Goal: Use online tool/utility: Utilize a website feature to perform a specific function

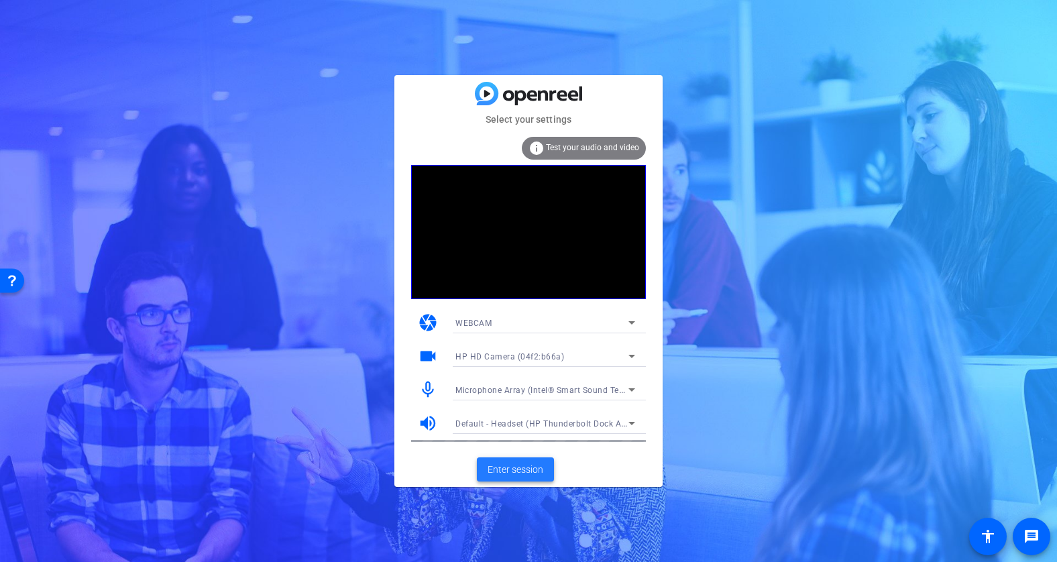
click at [522, 467] on span "Enter session" at bounding box center [515, 470] width 56 height 14
click at [518, 473] on span "Enter session" at bounding box center [515, 470] width 56 height 14
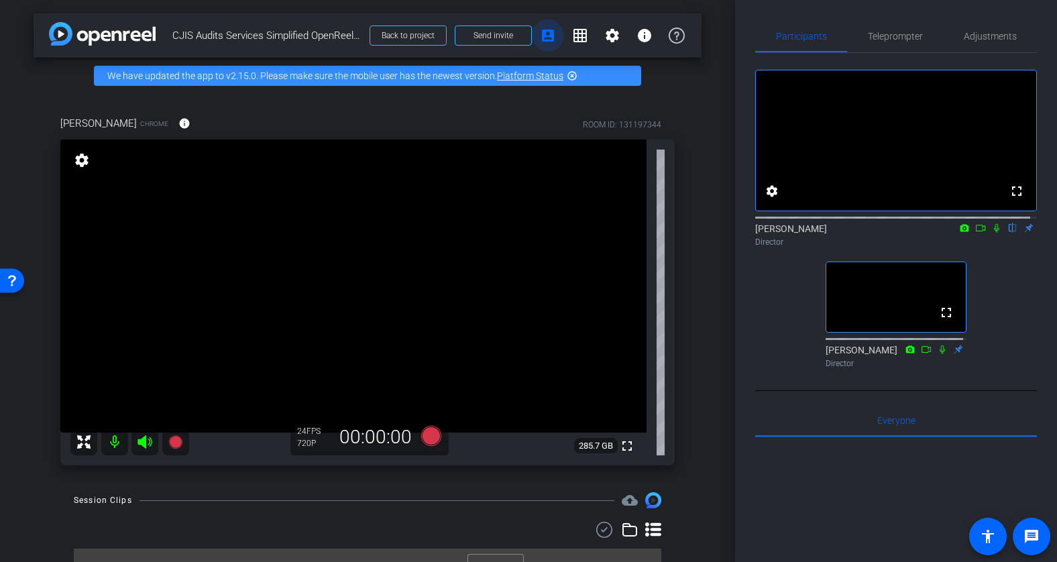
click at [544, 35] on mat-icon "account_box" at bounding box center [548, 35] width 16 height 16
click at [689, 145] on div "[PERSON_NAME] Chrome info ROOM ID: 131197344 fullscreen settings 285.7 GB 24 FP…" at bounding box center [368, 286] width 668 height 385
click at [575, 36] on mat-icon "grid_on" at bounding box center [580, 35] width 16 height 16
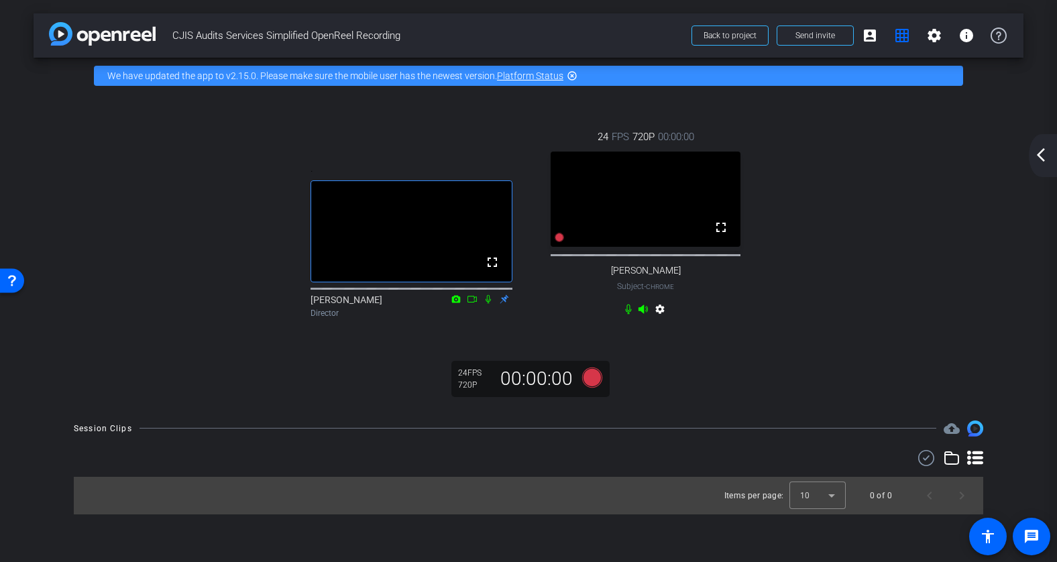
click at [662, 320] on mat-icon "settings" at bounding box center [660, 312] width 16 height 16
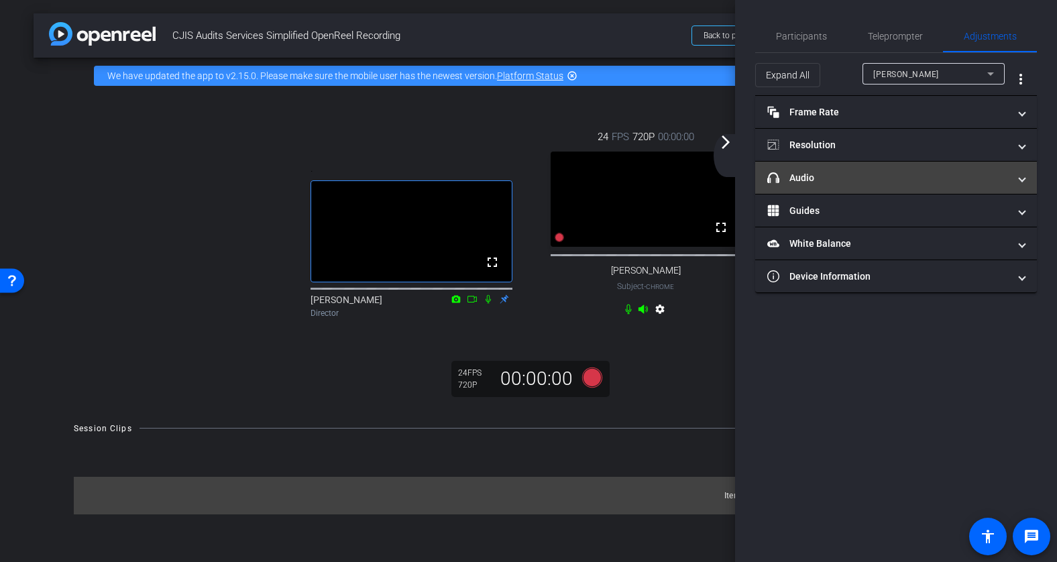
click at [845, 174] on mat-panel-title "headphone icon Audio" at bounding box center [887, 178] width 241 height 14
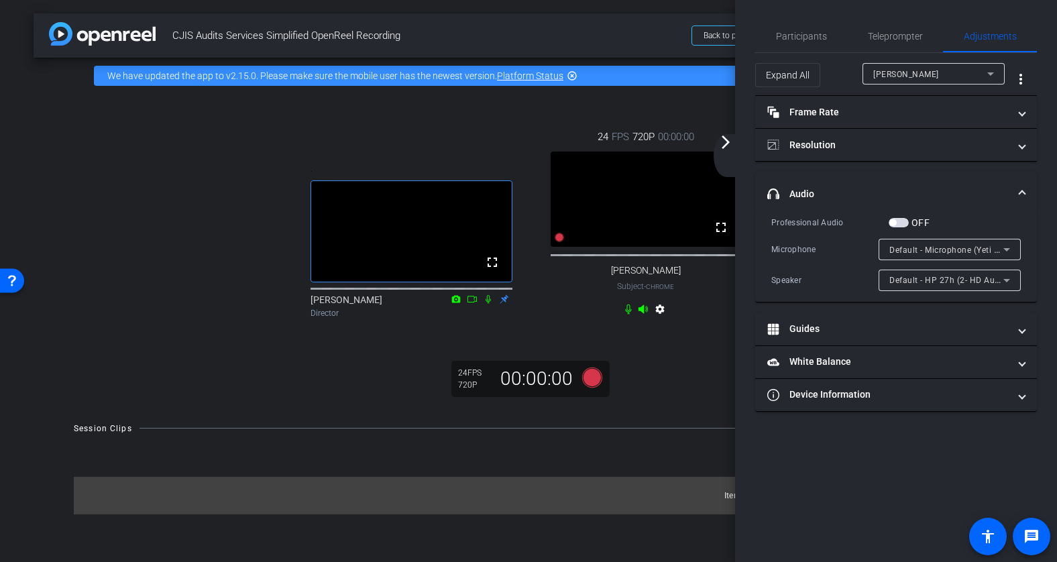
click at [727, 146] on mat-icon "arrow_forward_ios" at bounding box center [725, 142] width 16 height 16
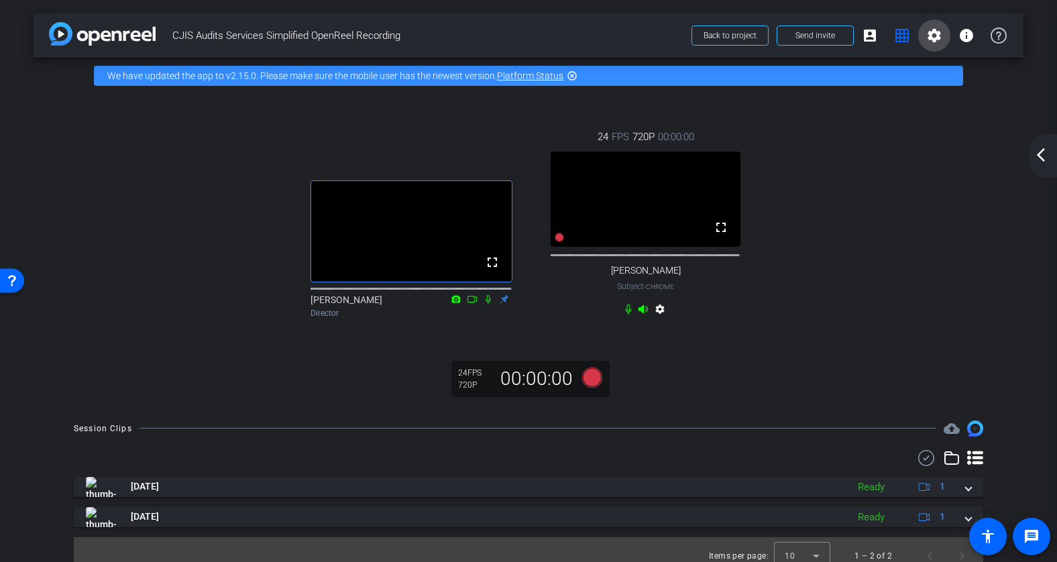
click at [933, 38] on mat-icon "settings" at bounding box center [934, 35] width 16 height 16
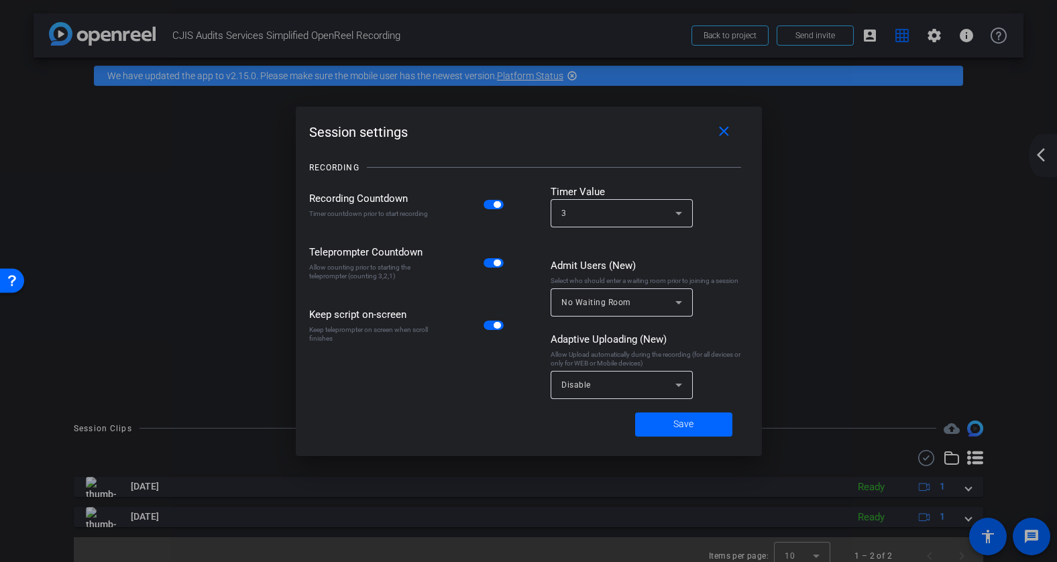
click at [857, 206] on div at bounding box center [528, 281] width 1057 height 562
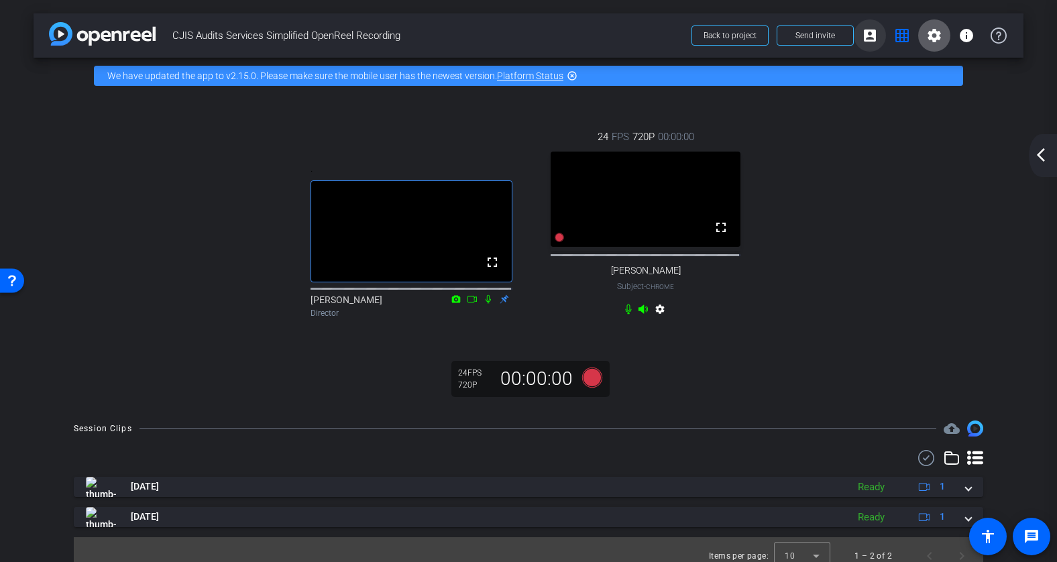
click at [863, 43] on mat-icon "account_box" at bounding box center [869, 35] width 16 height 16
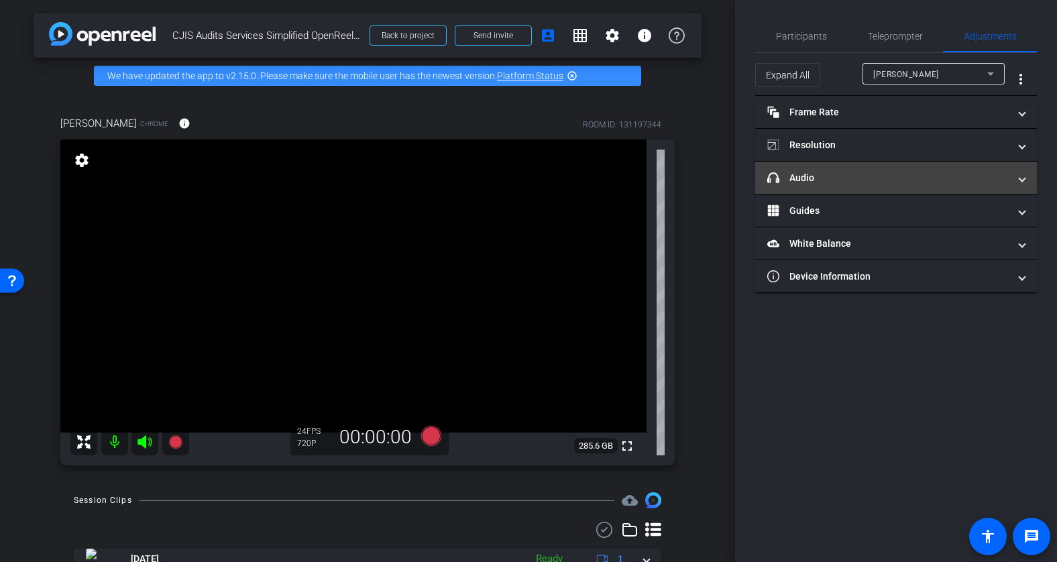
click at [1013, 178] on span "headphone icon Audio" at bounding box center [893, 178] width 252 height 14
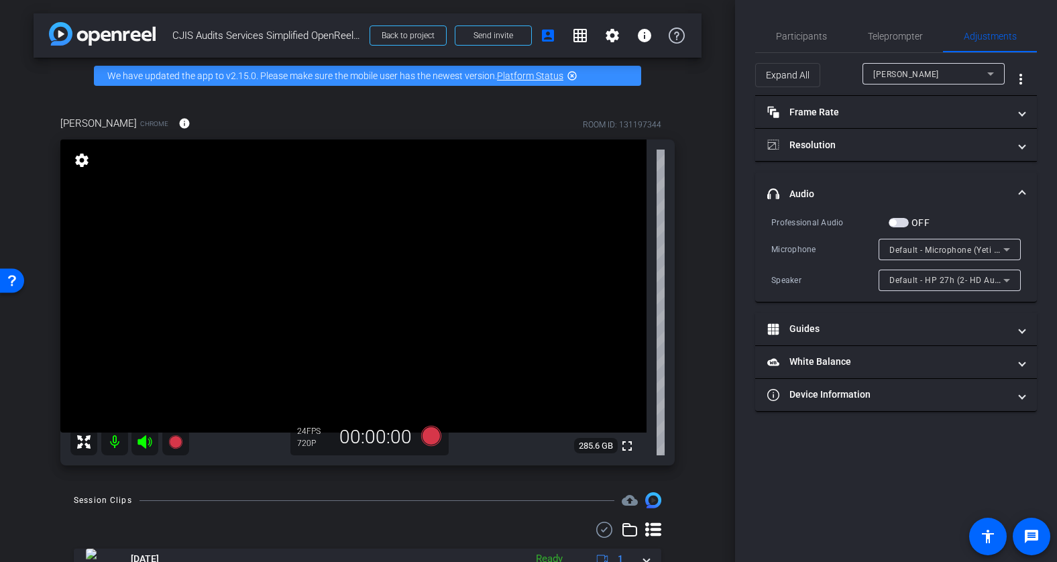
click at [1022, 187] on span at bounding box center [1021, 194] width 5 height 14
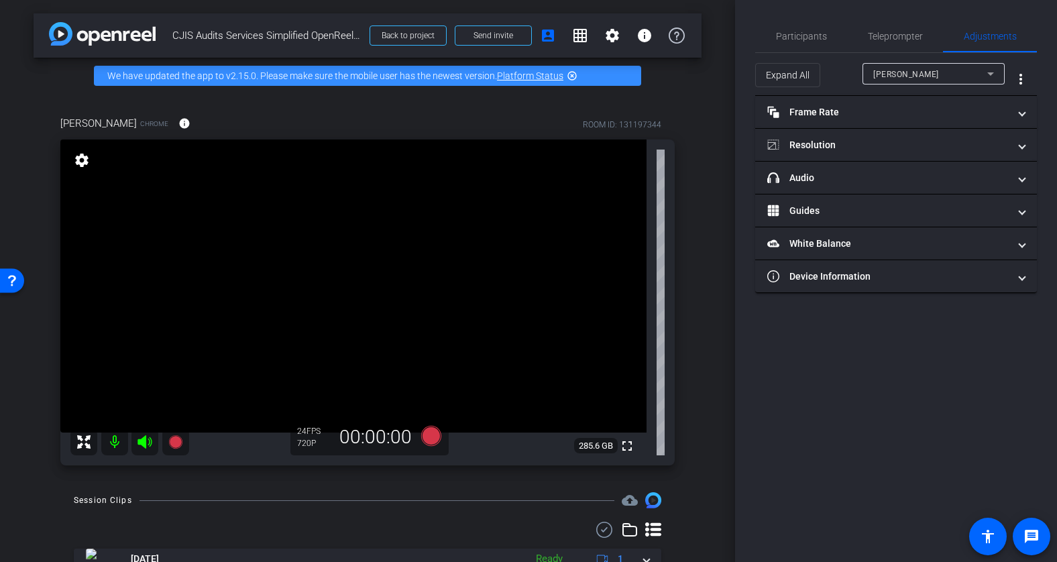
click at [694, 285] on div "[PERSON_NAME] Chrome info ROOM ID: 131197344 fullscreen settings 285.6 GB 24 FP…" at bounding box center [368, 286] width 668 height 385
click at [790, 35] on span "Participants" at bounding box center [801, 36] width 51 height 9
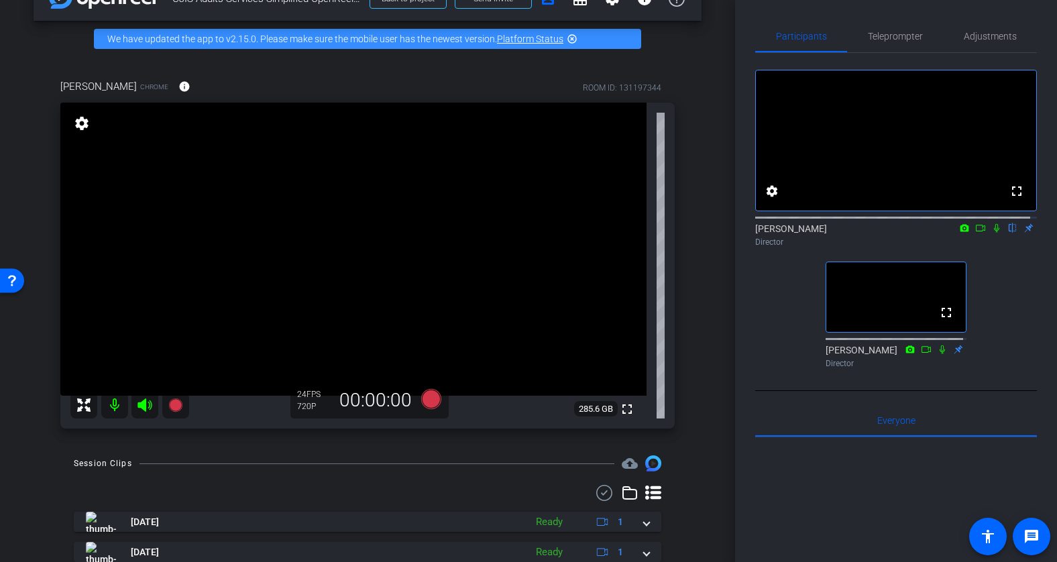
scroll to position [67, 0]
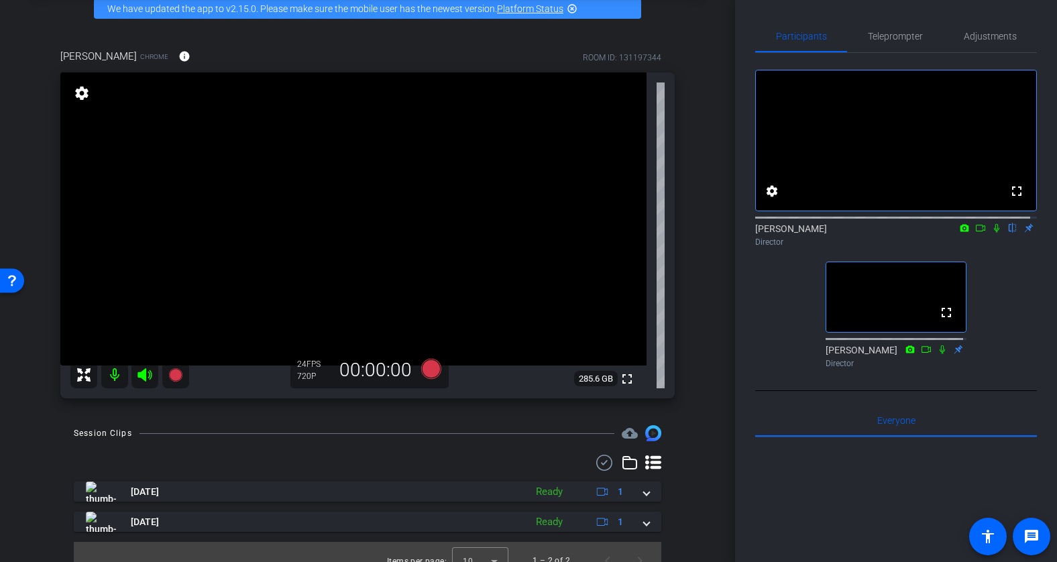
click at [975, 233] on icon at bounding box center [980, 227] width 11 height 9
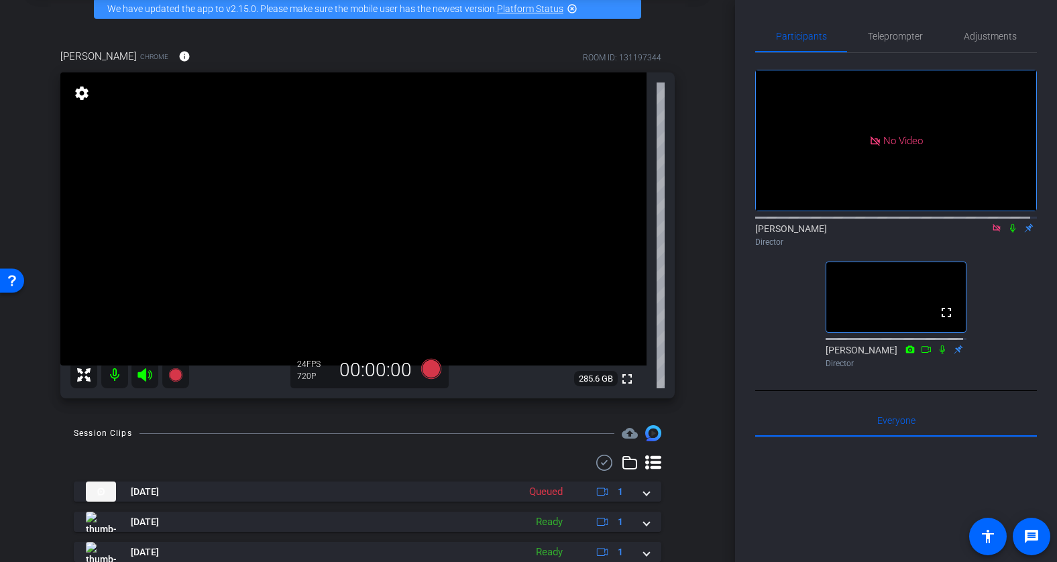
click at [992, 231] on icon at bounding box center [995, 227] width 7 height 7
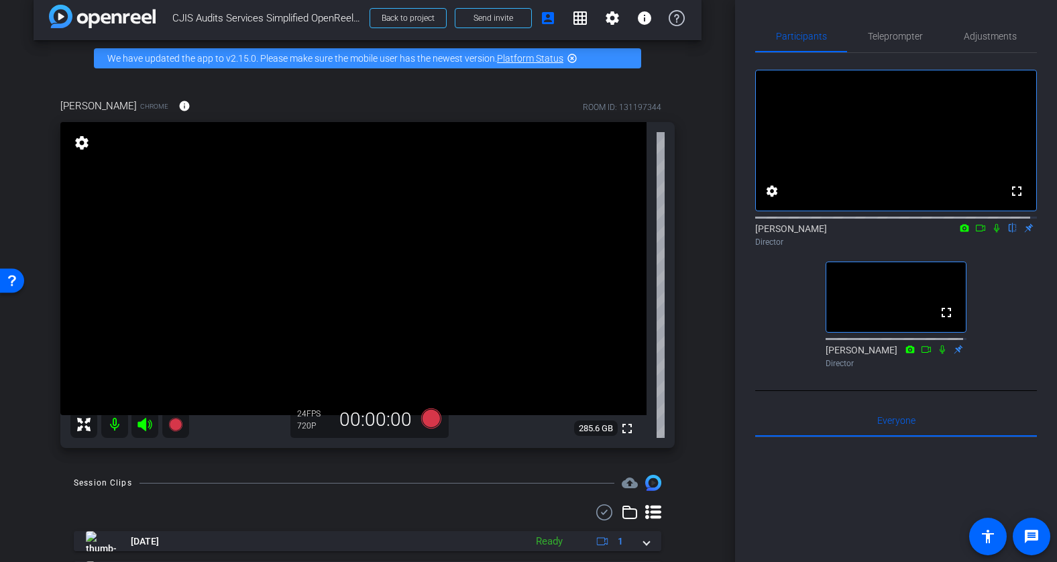
scroll to position [0, 0]
